Goal: Information Seeking & Learning: Check status

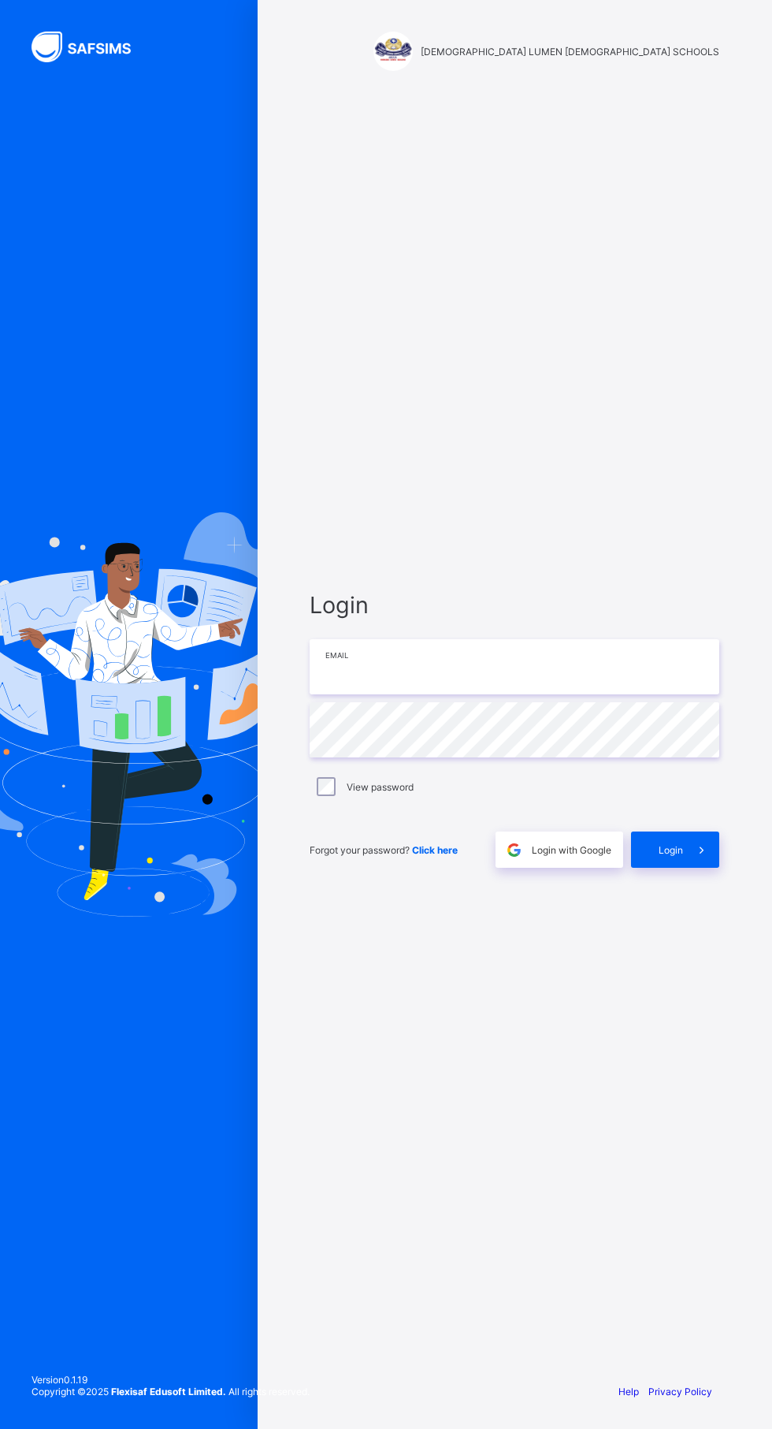
type input "**********"
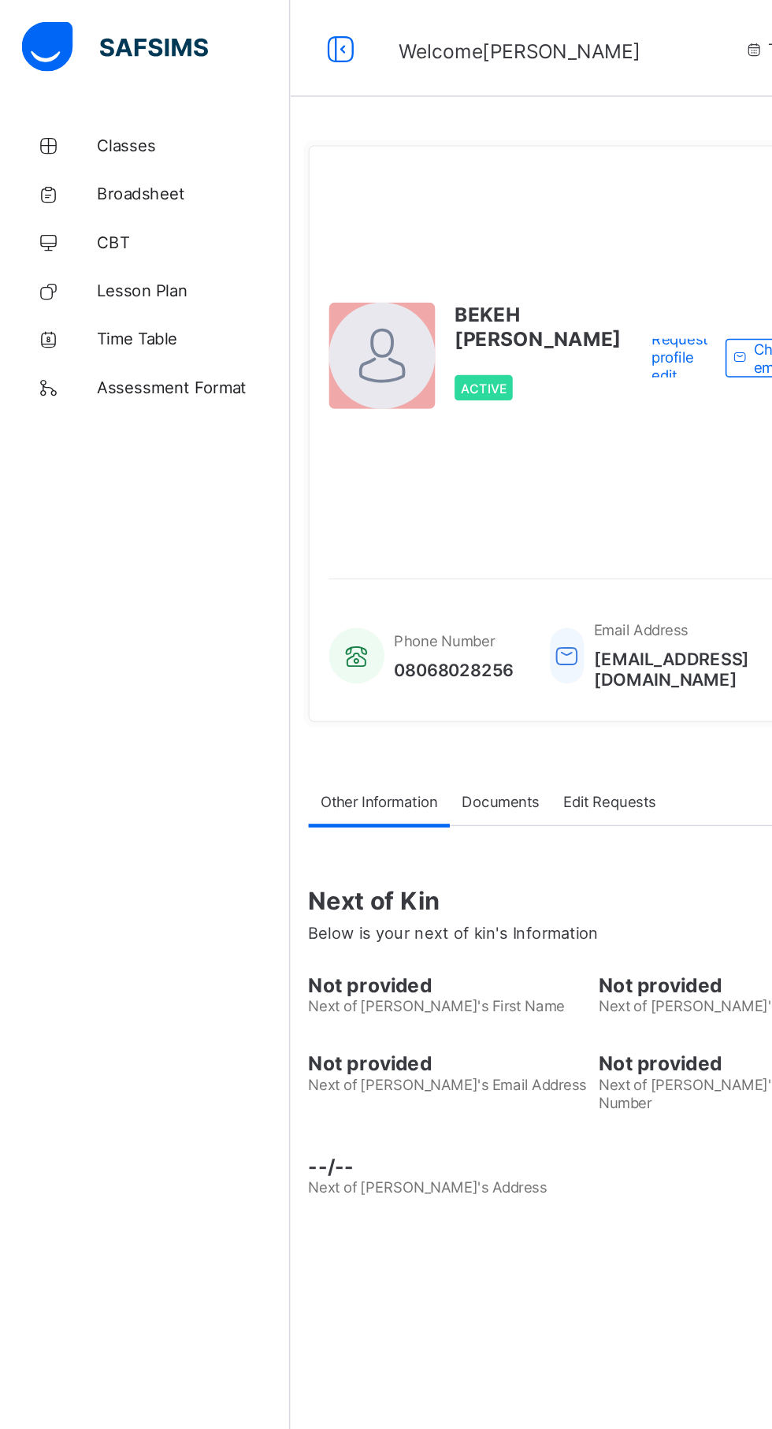
click at [99, 85] on link "Classes" at bounding box center [94, 95] width 189 height 32
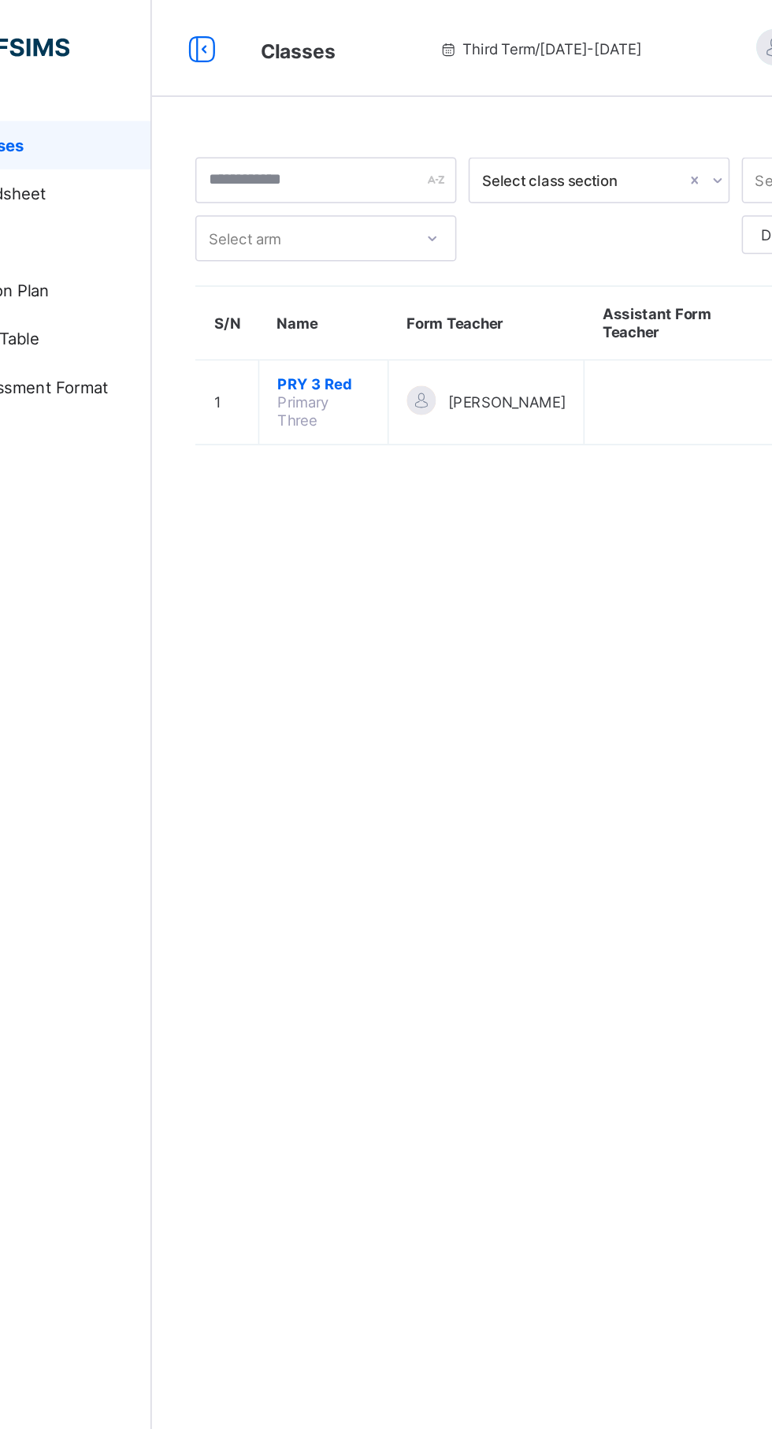
click at [290, 250] on span "PRY 3 Red" at bounding box center [301, 250] width 60 height 12
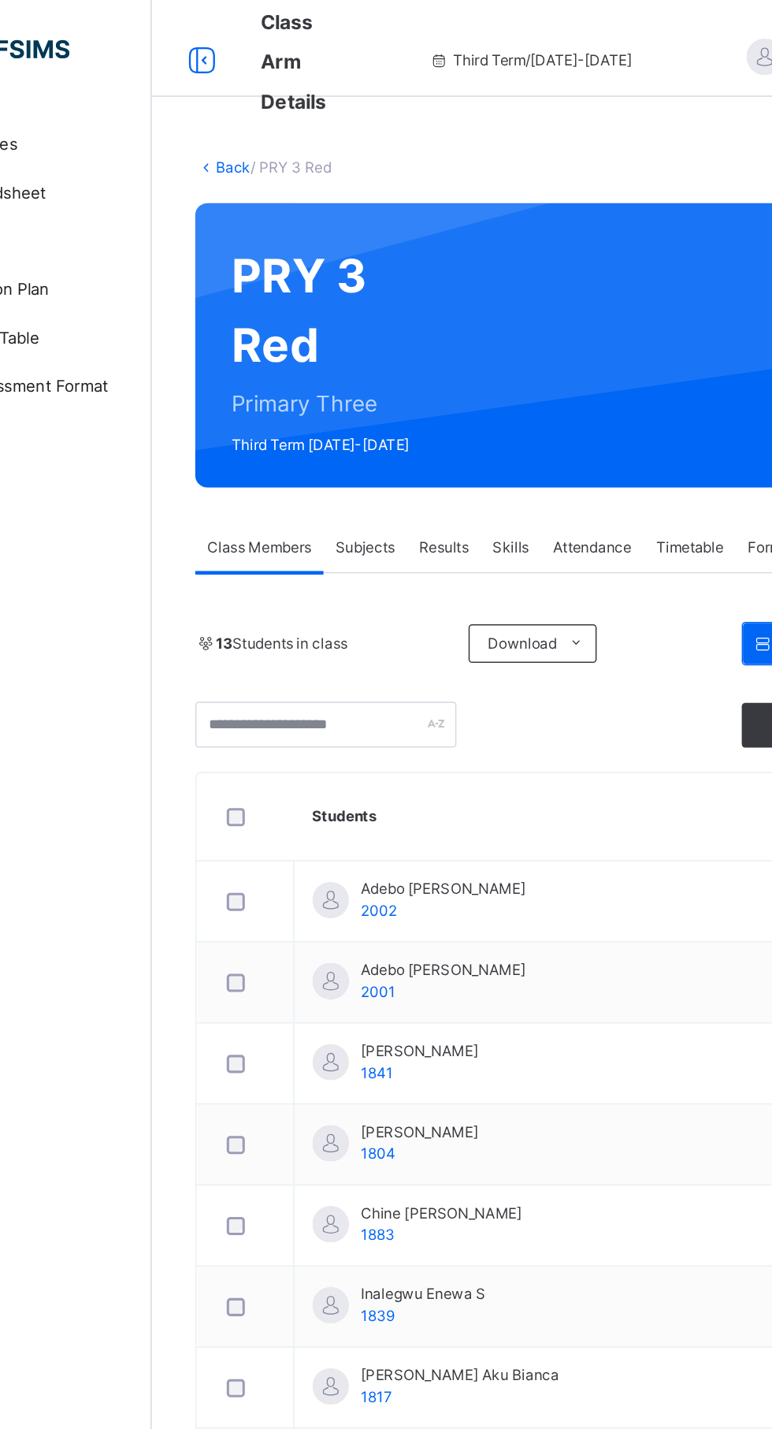
click at [411, 749] on td "[PERSON_NAME] 1804" at bounding box center [462, 746] width 360 height 53
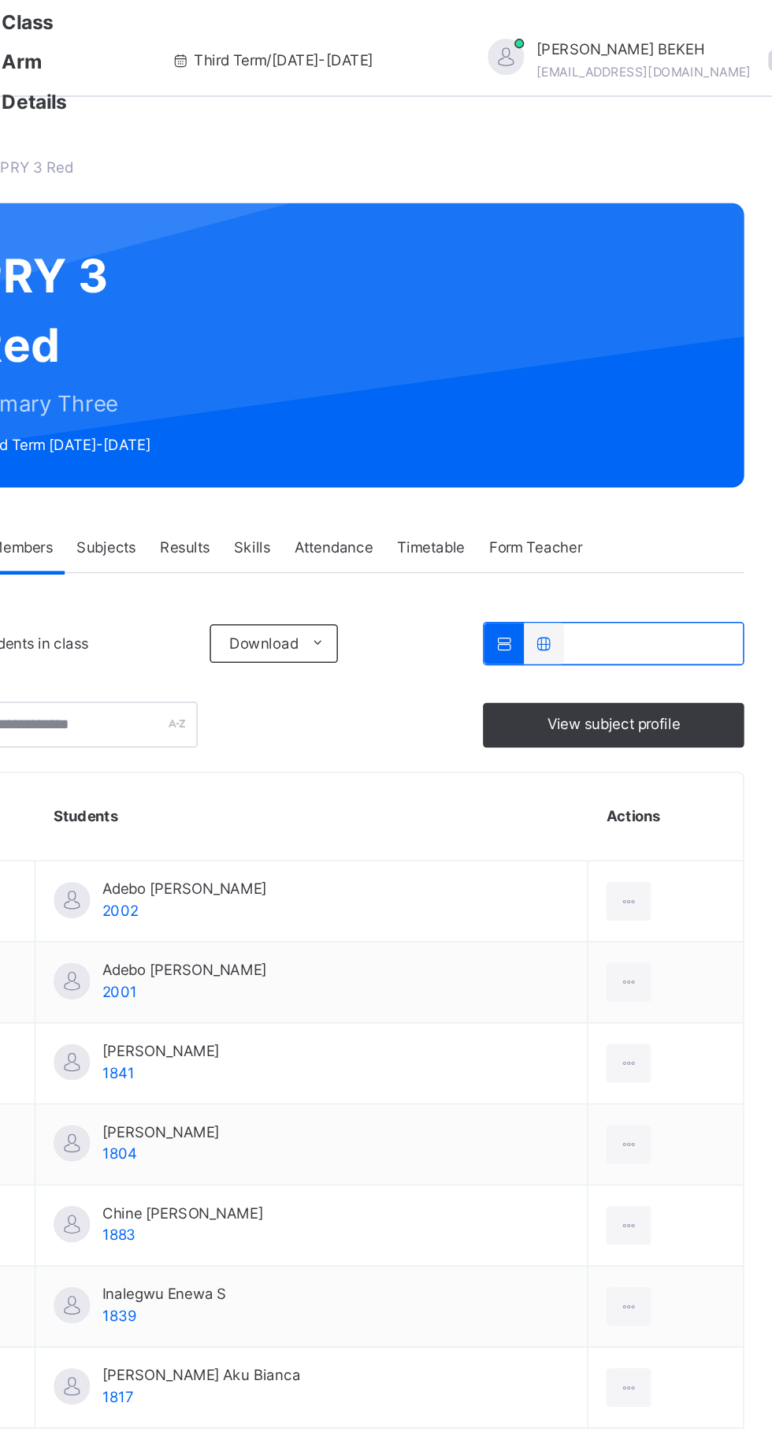
click at [501, 732] on td "[PERSON_NAME] 1804" at bounding box center [462, 746] width 360 height 53
click at [383, 740] on span "[PERSON_NAME]" at bounding box center [363, 738] width 76 height 14
click at [373, 472] on div at bounding box center [303, 472] width 170 height 30
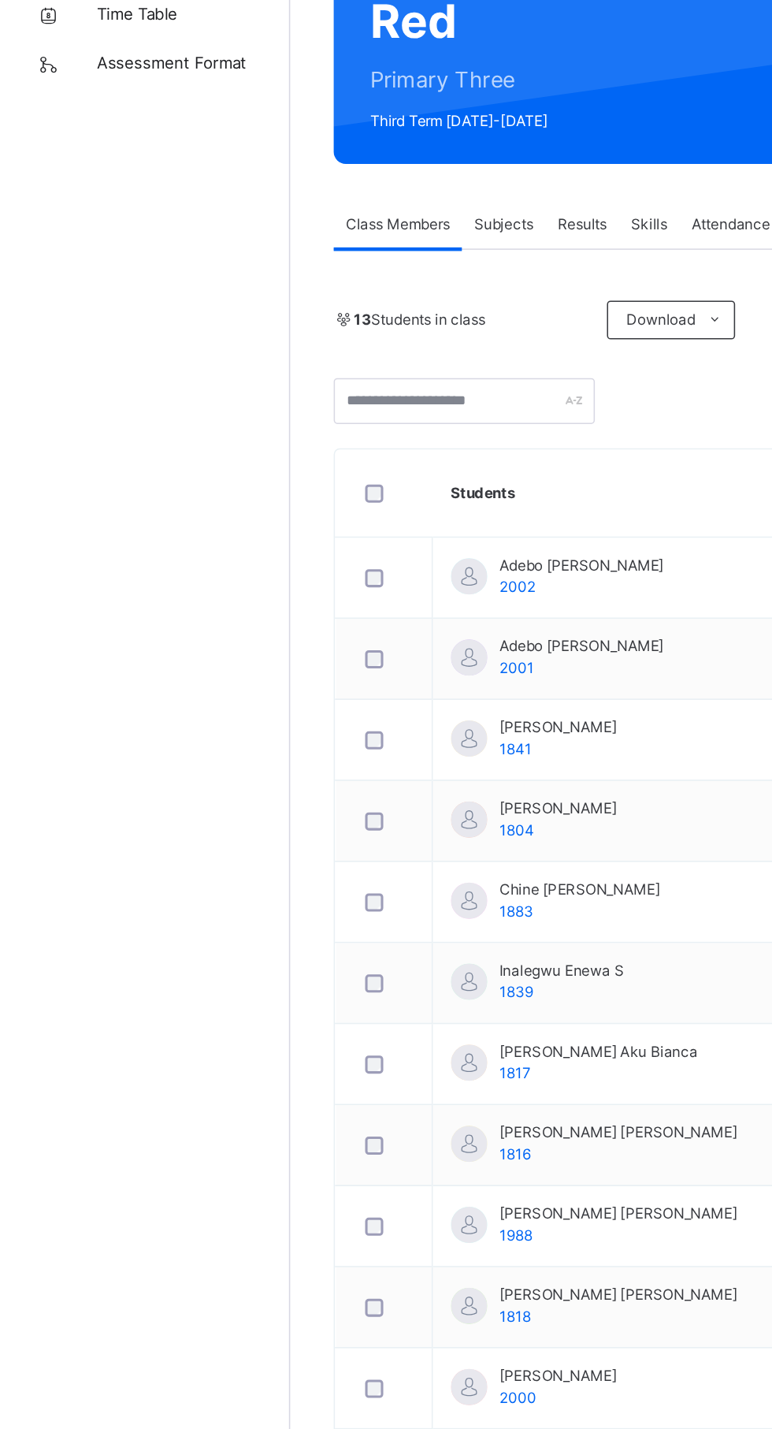
click at [361, 698] on div "[PERSON_NAME] 1841" at bounding box center [363, 692] width 76 height 28
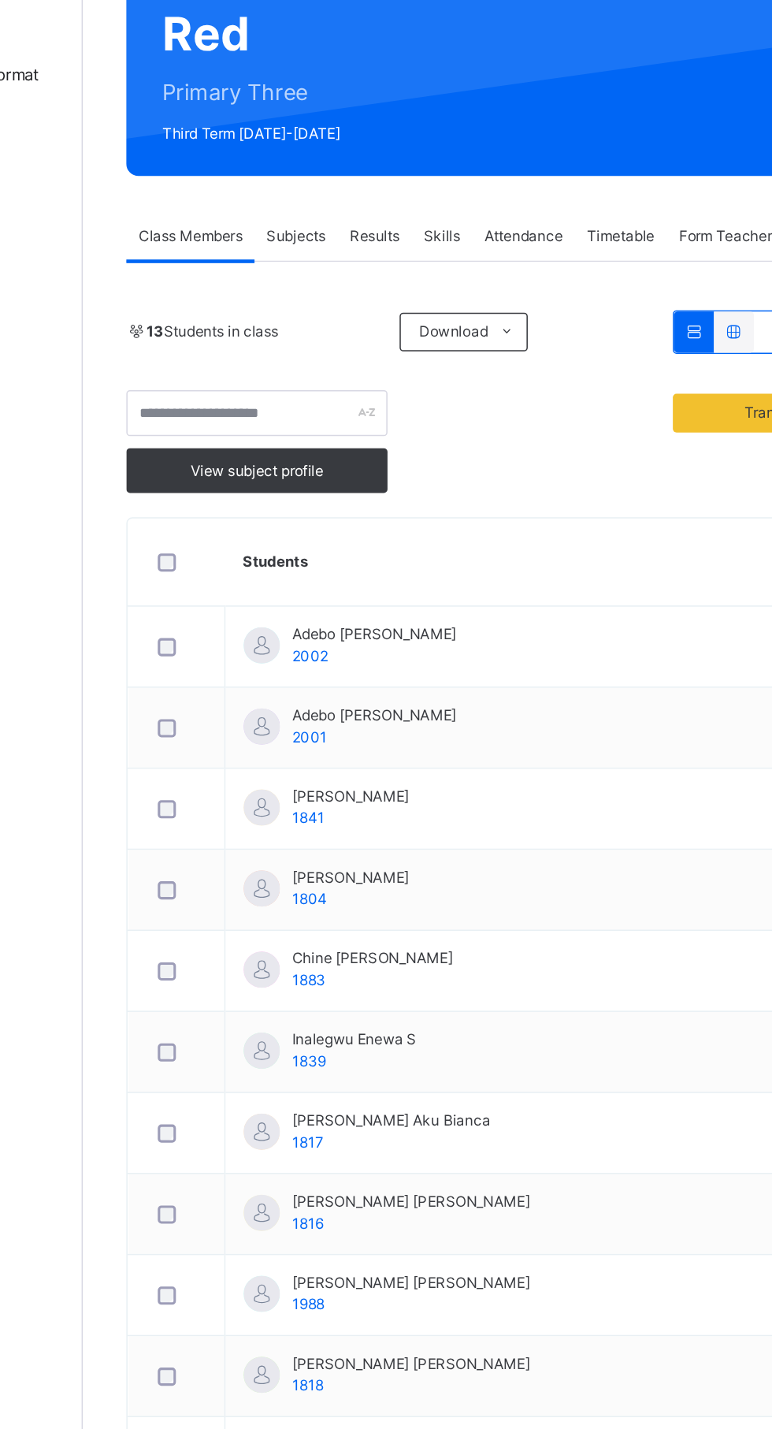
click at [408, 738] on td "[PERSON_NAME] 1841" at bounding box center [462, 730] width 360 height 53
click at [467, 723] on td "[PERSON_NAME] 1841" at bounding box center [462, 730] width 360 height 53
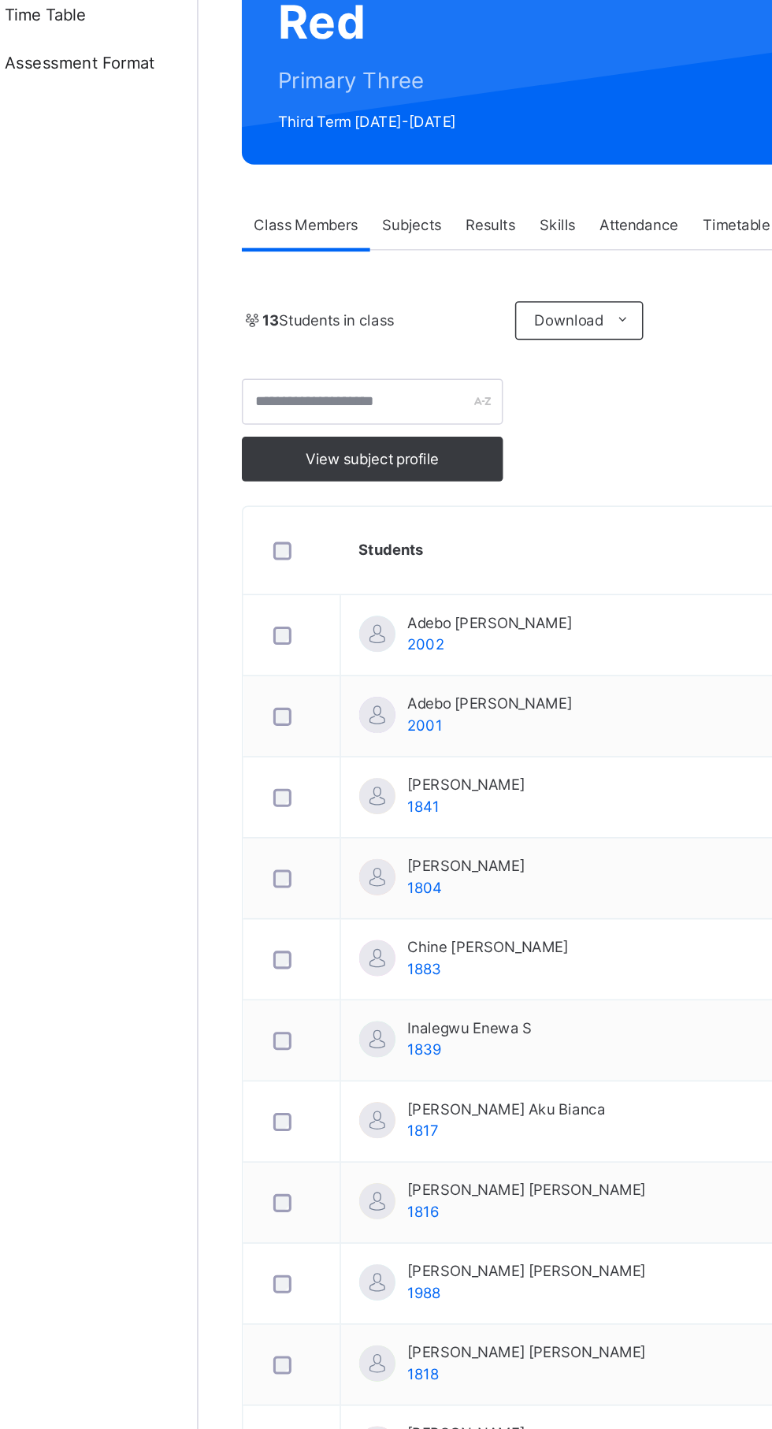
click at [395, 734] on td "[PERSON_NAME] 1841" at bounding box center [462, 730] width 360 height 53
click at [300, 506] on span "View subject profile" at bounding box center [302, 510] width 87 height 14
click at [432, 418] on span "Download" at bounding box center [430, 419] width 45 height 14
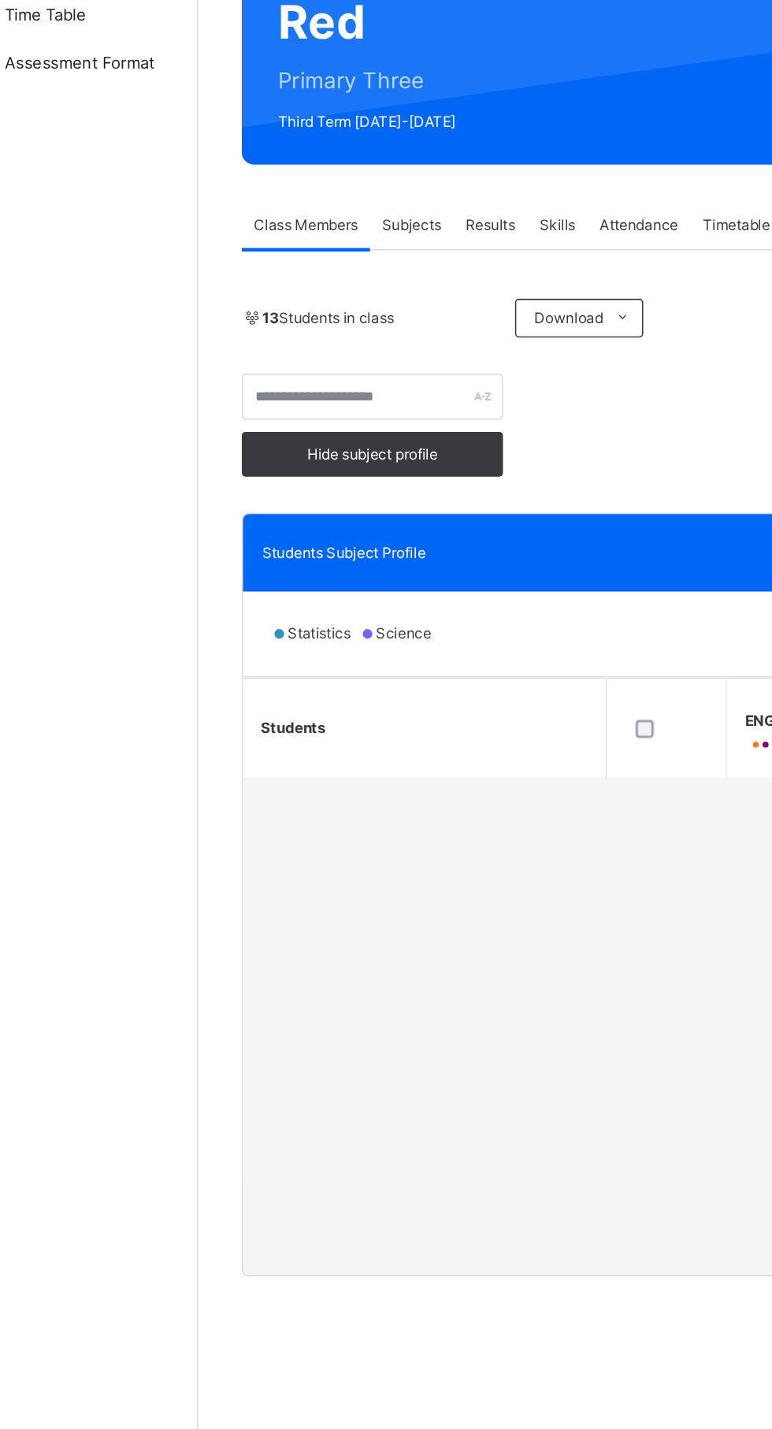
click at [0, 0] on ul "Pdf Report Excel Report" at bounding box center [0, 0] width 0 height 0
click at [511, 474] on div "Transfer students Hide subject profile" at bounding box center [481, 487] width 526 height 67
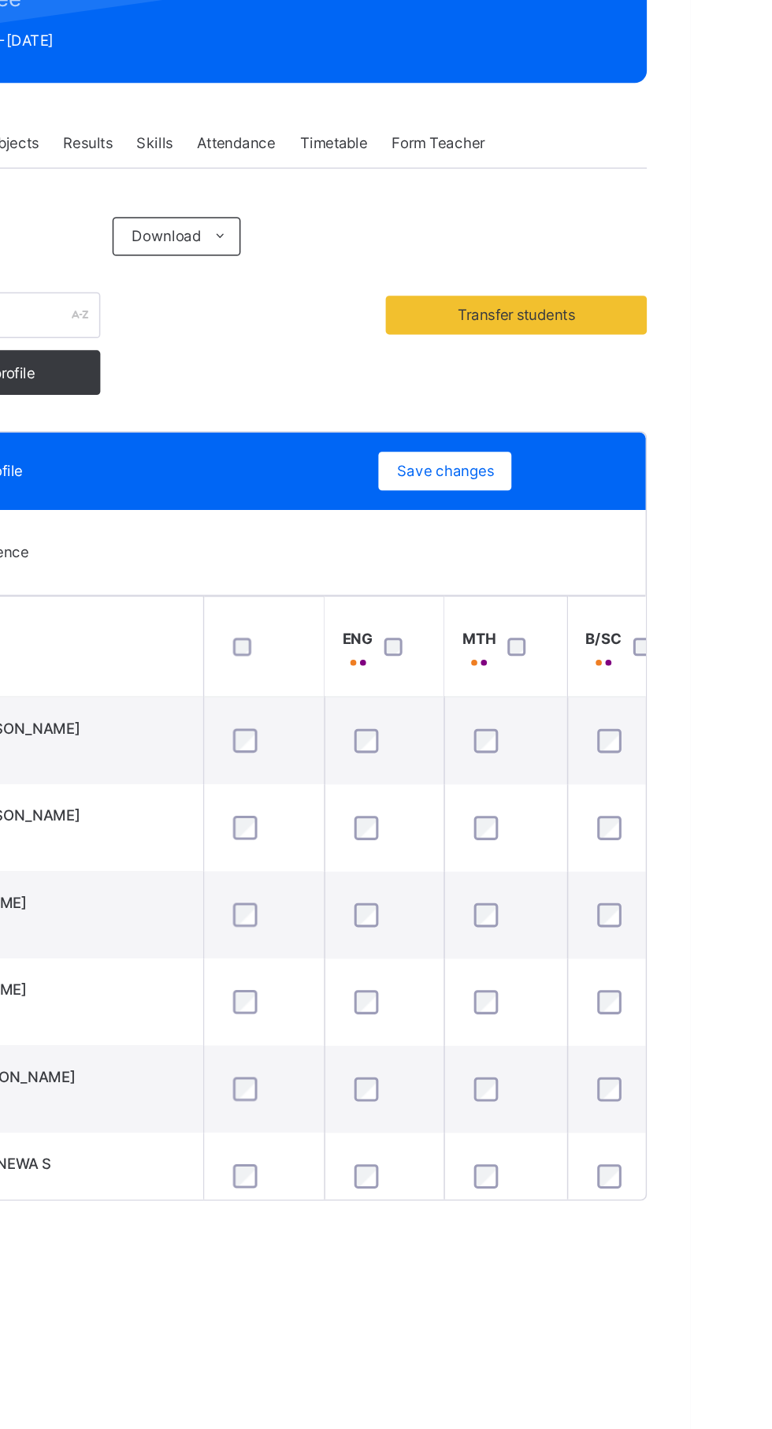
click at [373, 355] on span "Results" at bounding box center [379, 357] width 32 height 14
click at [391, 346] on div "Results" at bounding box center [379, 357] width 48 height 32
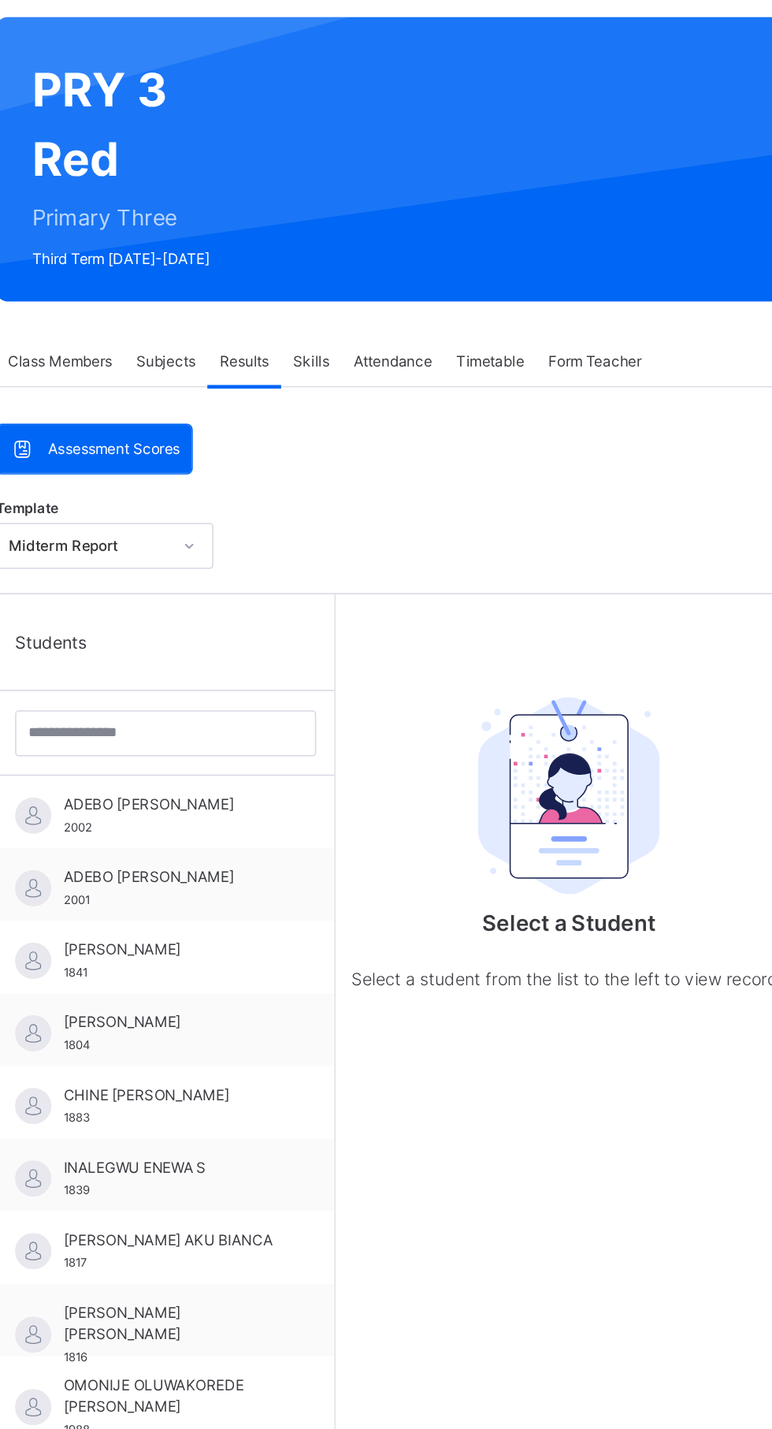
click at [337, 740] on span "[PERSON_NAME]" at bounding box center [332, 740] width 141 height 14
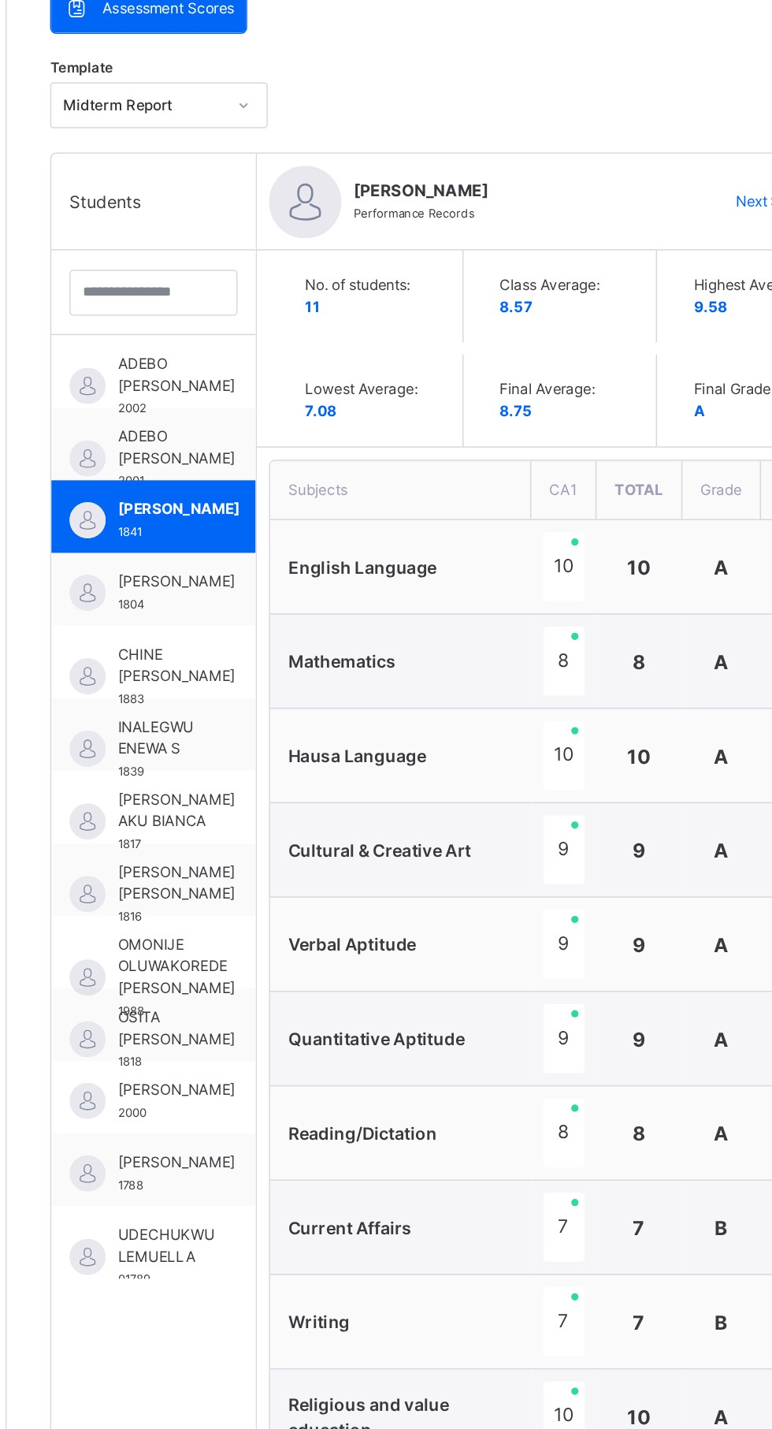
click at [522, 593] on span "Class Average:" at bounding box center [554, 594] width 87 height 14
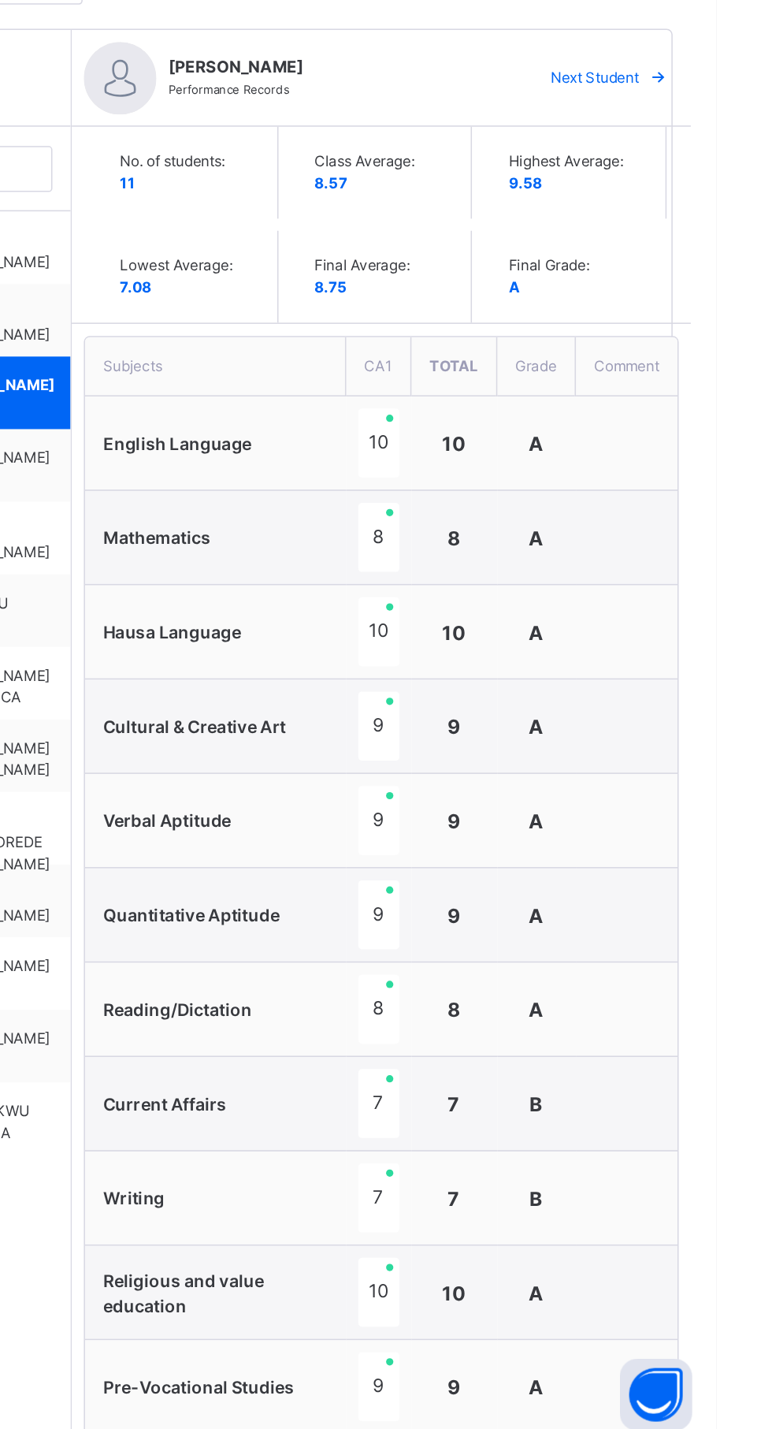
click at [530, 593] on span "Class Average:" at bounding box center [554, 594] width 87 height 14
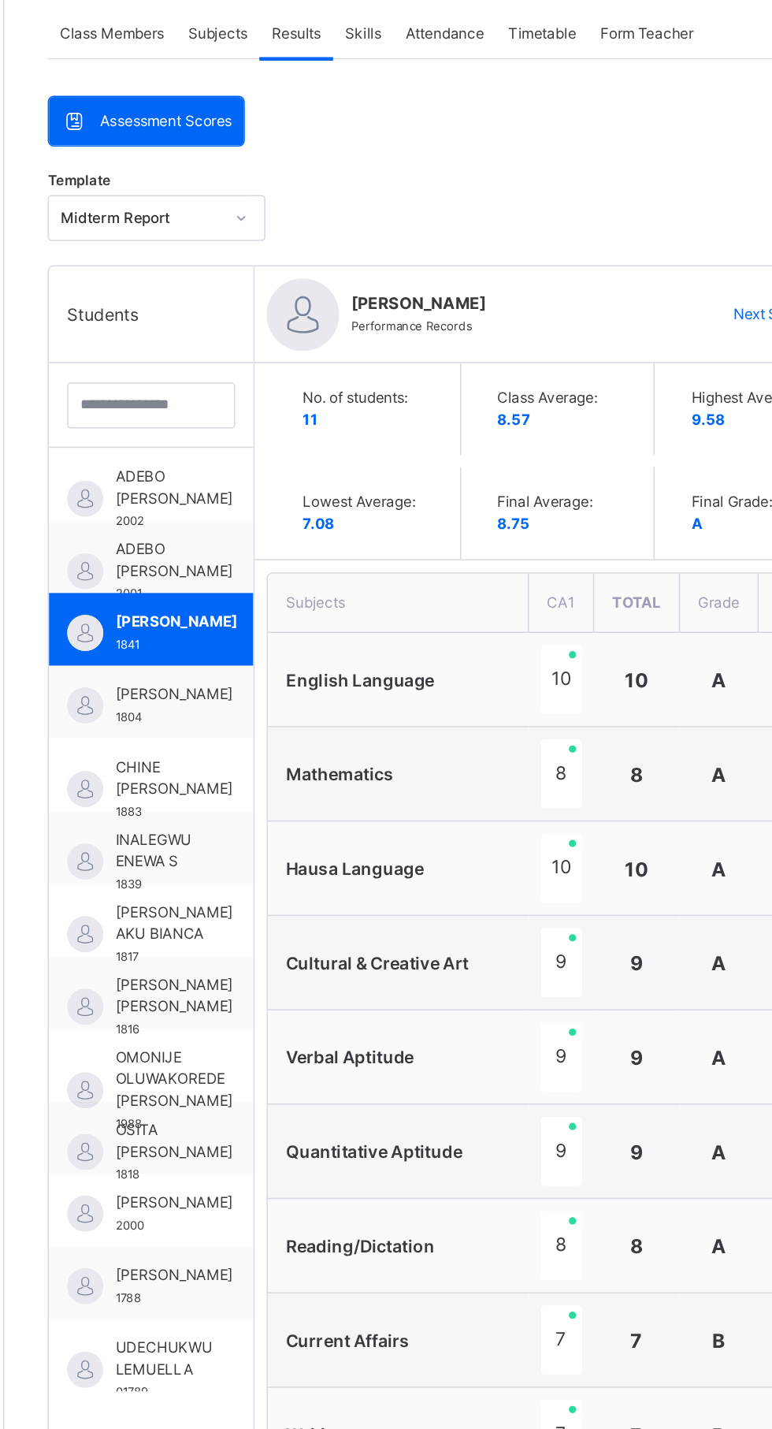
click at [709, 533] on span "Next Student" at bounding box center [693, 540] width 58 height 14
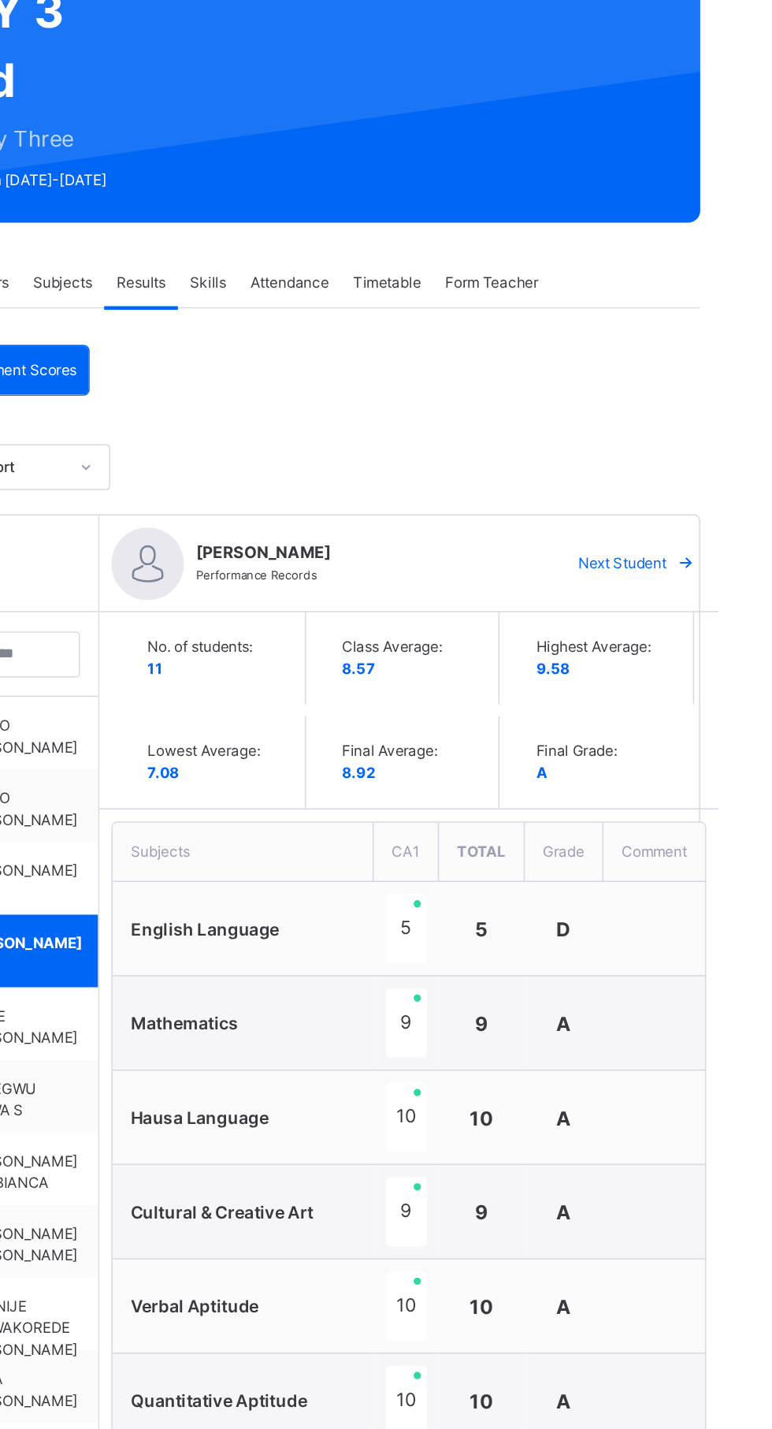
click at [552, 627] on div "Class Average: 8.57" at bounding box center [554, 601] width 119 height 60
click at [694, 593] on span "Highest Average:" at bounding box center [680, 594] width 87 height 14
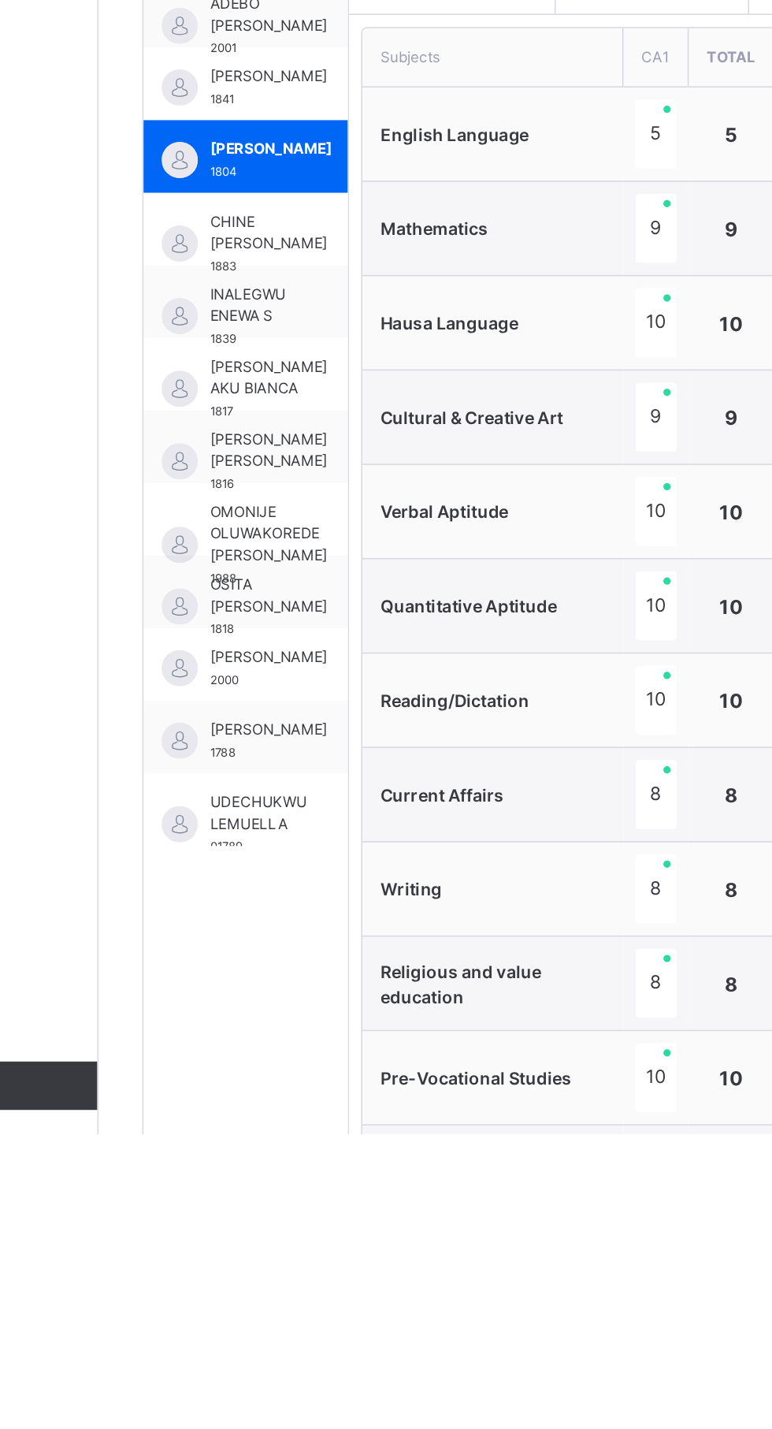
scroll to position [73, 0]
